Goal: Task Accomplishment & Management: Manage account settings

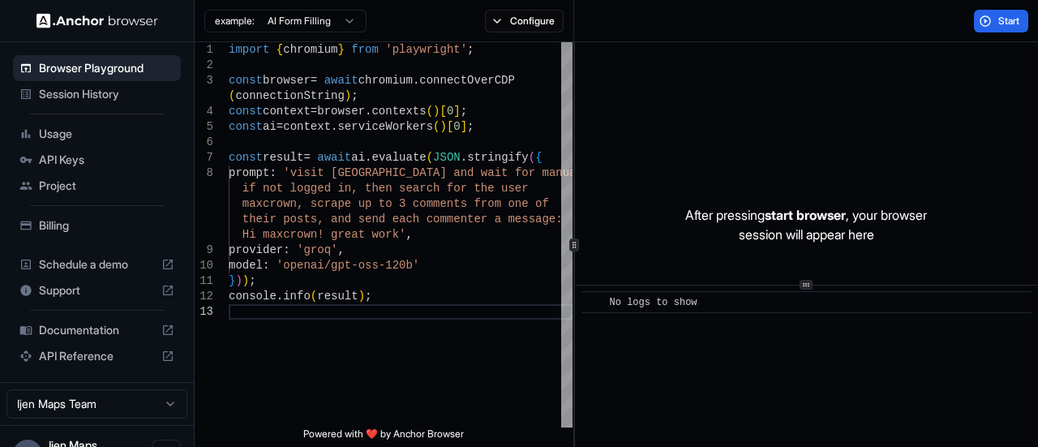
scroll to position [24, 0]
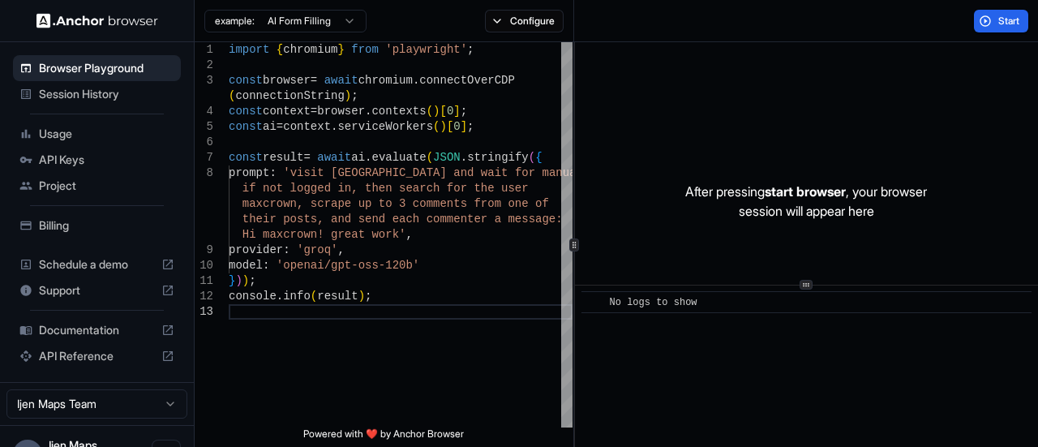
click at [75, 152] on span "API Keys" at bounding box center [106, 160] width 135 height 16
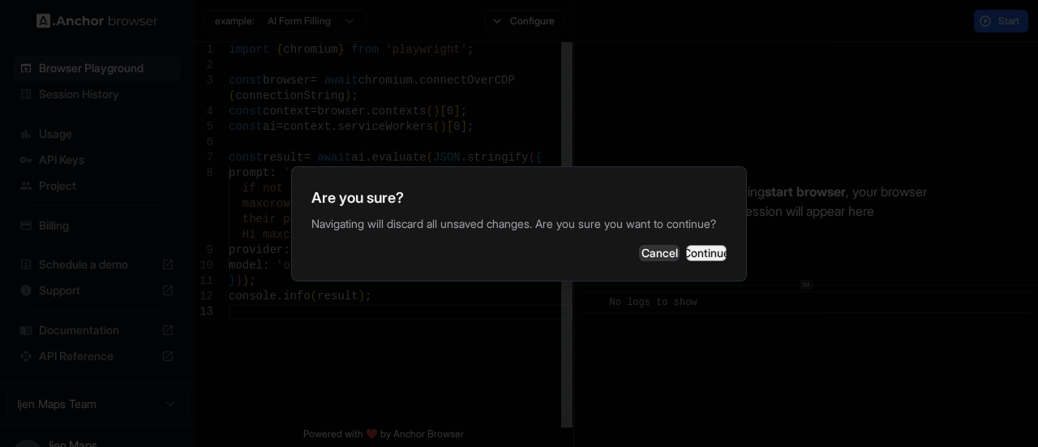
click at [712, 252] on button "Continue" at bounding box center [706, 253] width 41 height 16
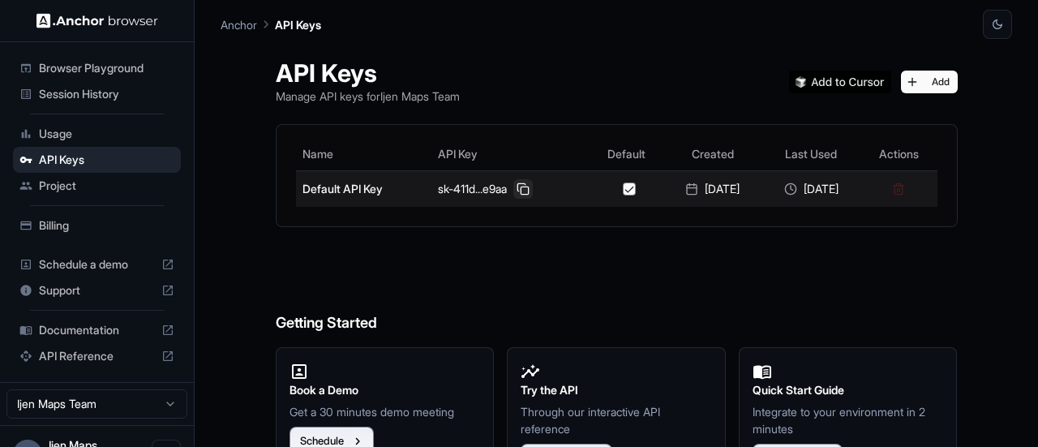
click at [516, 191] on button at bounding box center [522, 188] width 19 height 19
click at [354, 192] on td "Default API Key" at bounding box center [364, 188] width 136 height 36
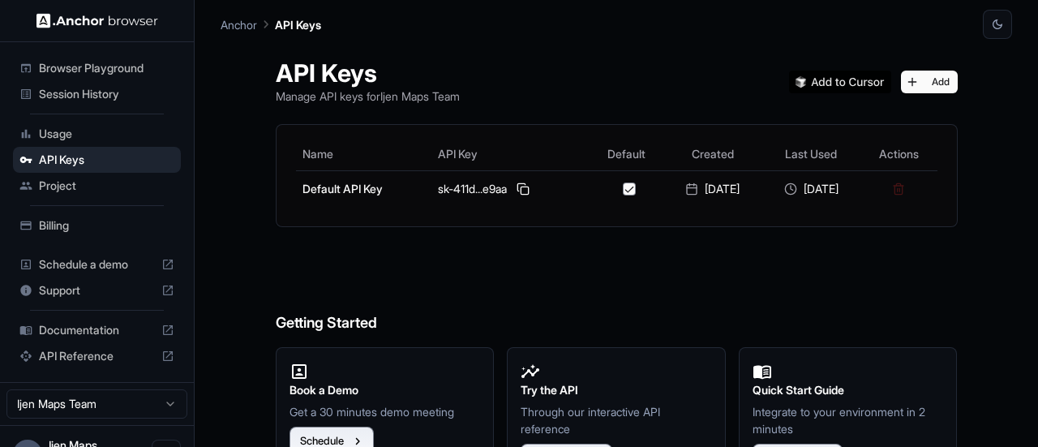
click at [85, 73] on span "Browser Playground" at bounding box center [106, 68] width 135 height 16
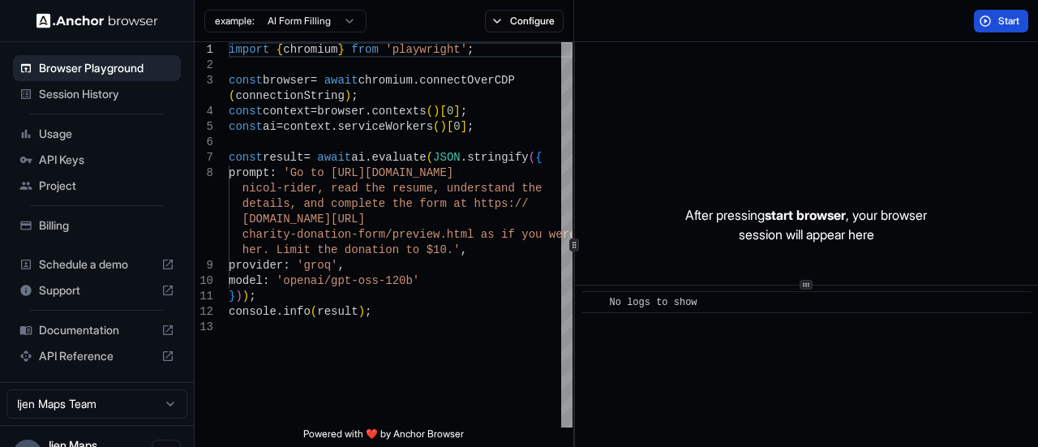
click at [996, 22] on button "Start" at bounding box center [1001, 21] width 54 height 23
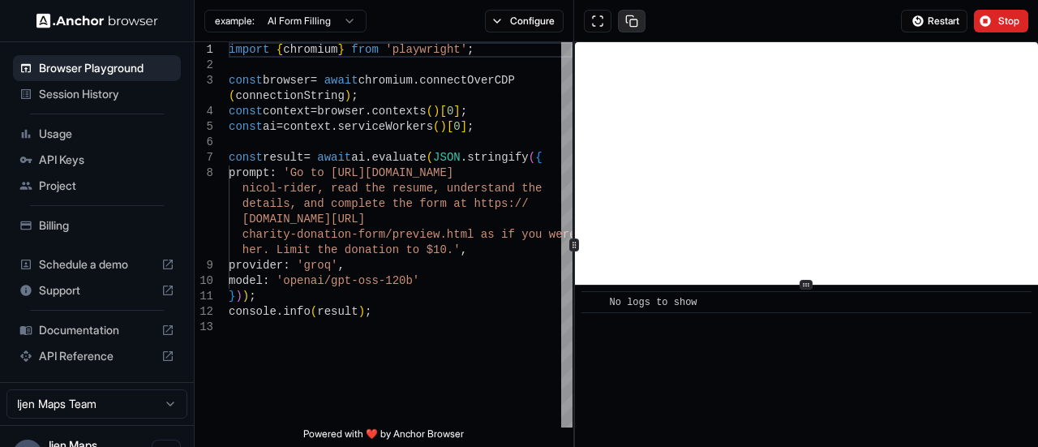
click at [633, 10] on button at bounding box center [632, 21] width 28 height 23
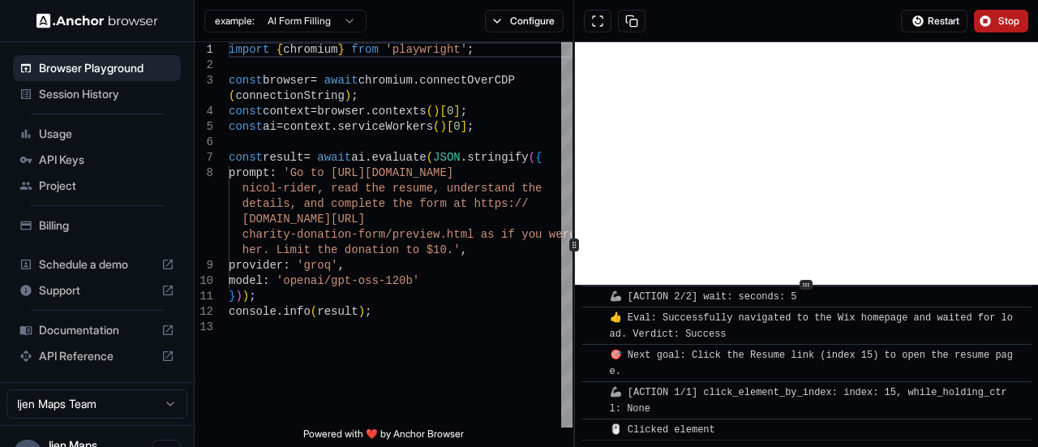
scroll to position [187, 0]
click at [991, 23] on button "Stop" at bounding box center [1001, 21] width 54 height 23
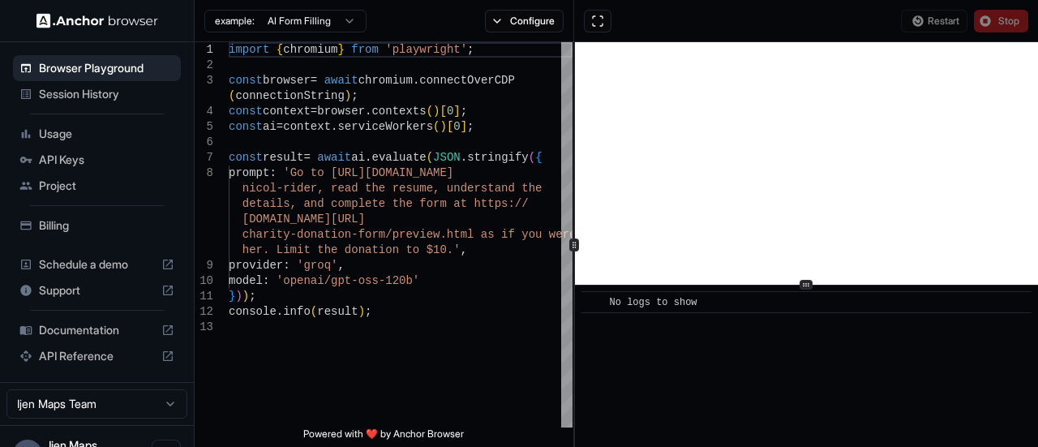
scroll to position [0, 0]
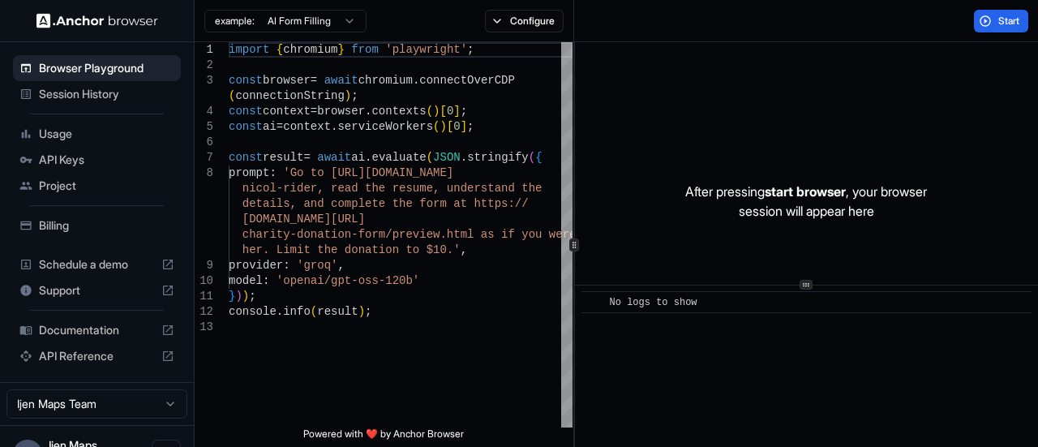
click at [128, 98] on span "Session History" at bounding box center [106, 94] width 135 height 16
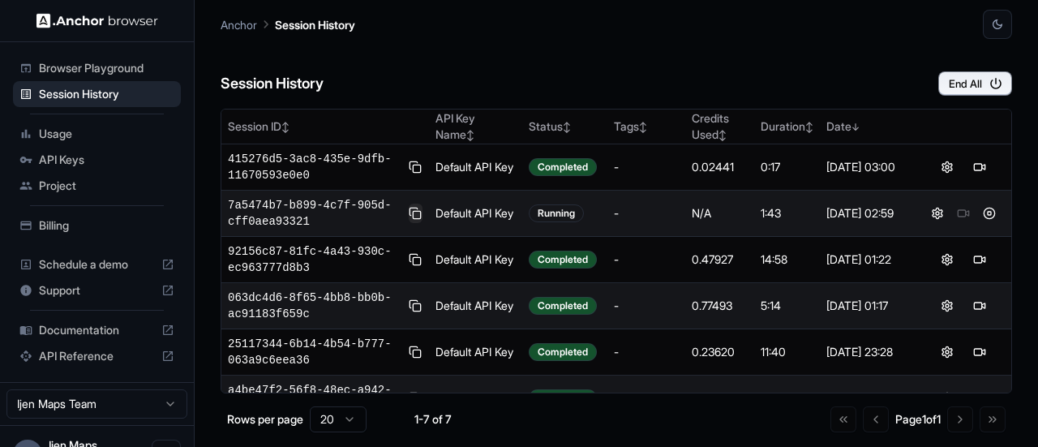
click at [414, 216] on button at bounding box center [416, 213] width 14 height 19
click at [66, 226] on span "Billing" at bounding box center [106, 225] width 135 height 16
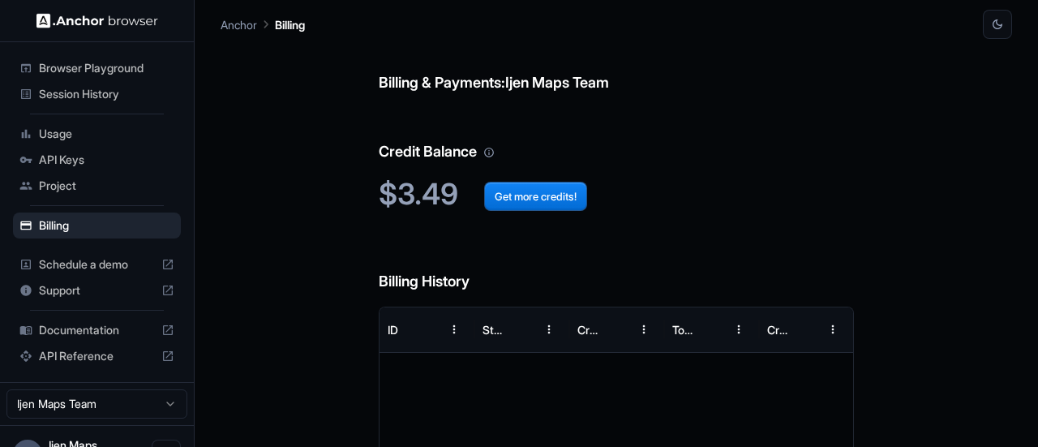
click at [107, 139] on span "Usage" at bounding box center [106, 134] width 135 height 16
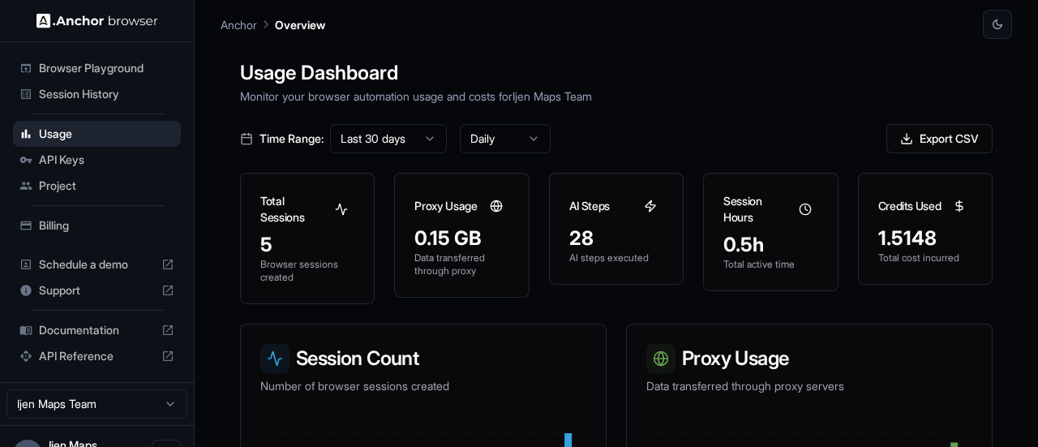
click at [84, 88] on span "Session History" at bounding box center [106, 94] width 135 height 16
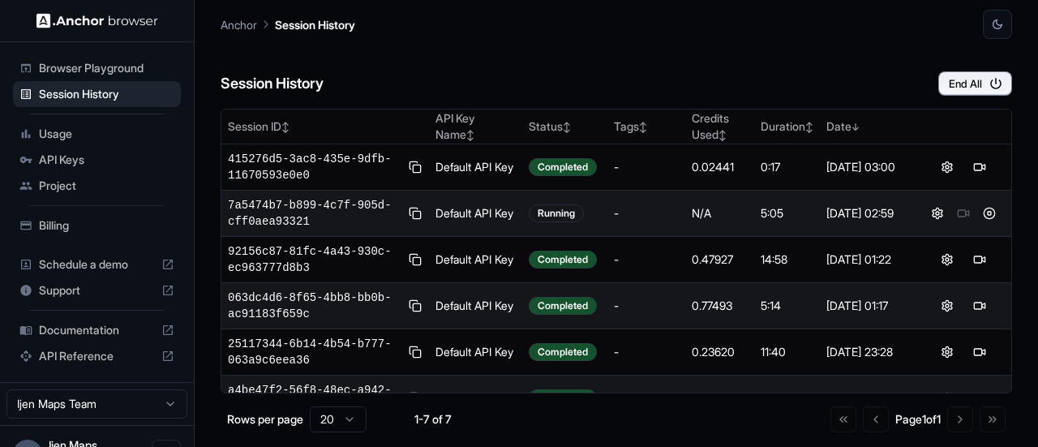
click at [954, 211] on div at bounding box center [963, 213] width 83 height 19
click at [980, 215] on button at bounding box center [989, 213] width 19 height 19
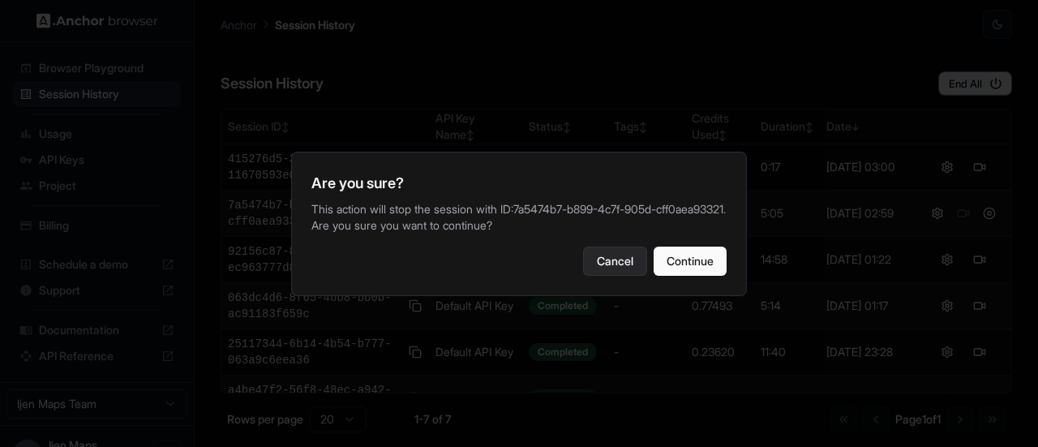
click at [615, 276] on button "Cancel" at bounding box center [615, 261] width 64 height 29
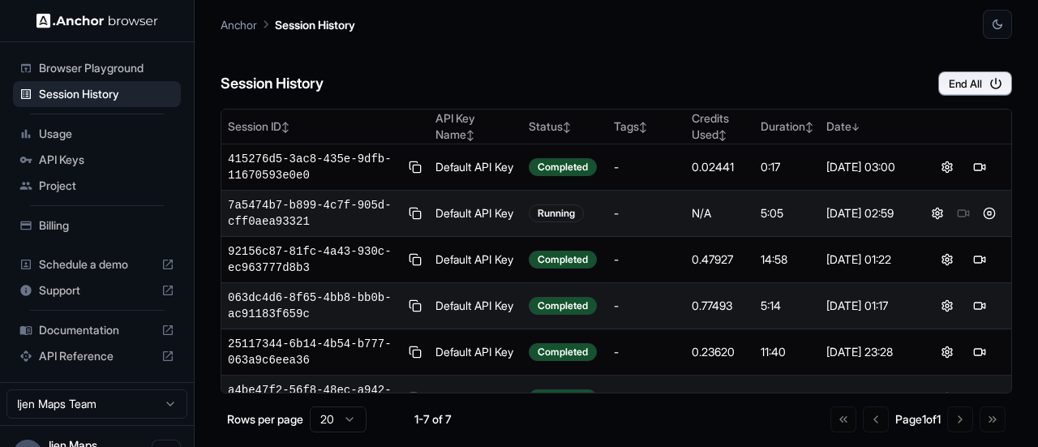
click at [429, 218] on td "Default API Key" at bounding box center [475, 214] width 93 height 46
click at [297, 224] on span "7a5474b7-b899-4c7f-905d-cff0aea93321" at bounding box center [315, 213] width 174 height 32
click at [328, 218] on span "7a5474b7-b899-4c7f-905d-cff0aea93321" at bounding box center [315, 213] width 174 height 32
